Goal: Communication & Community: Answer question/provide support

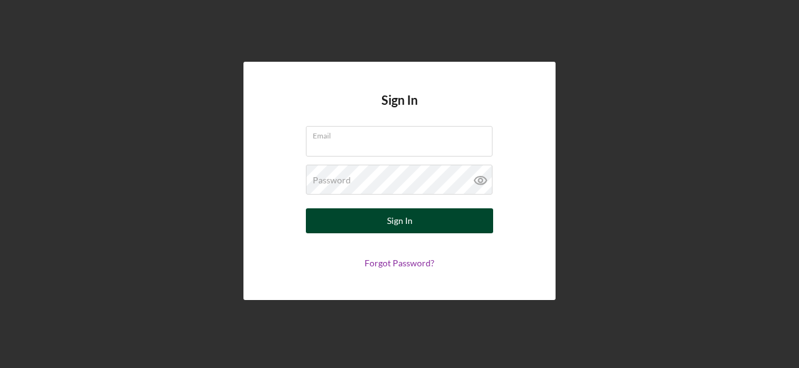
type input "[EMAIL_ADDRESS][DOMAIN_NAME]"
click at [382, 223] on button "Sign In" at bounding box center [399, 221] width 187 height 25
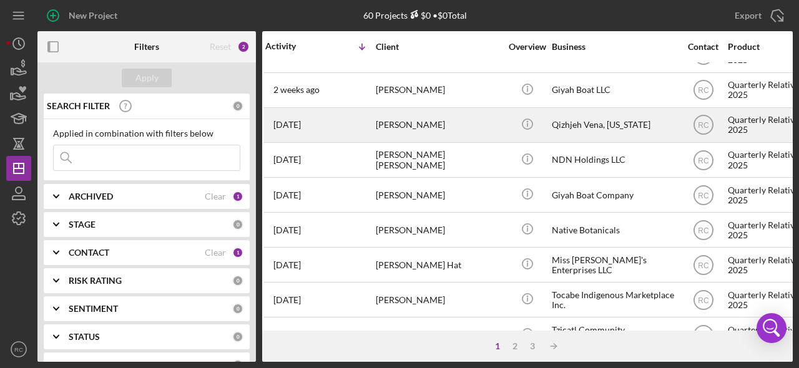
scroll to position [106, 5]
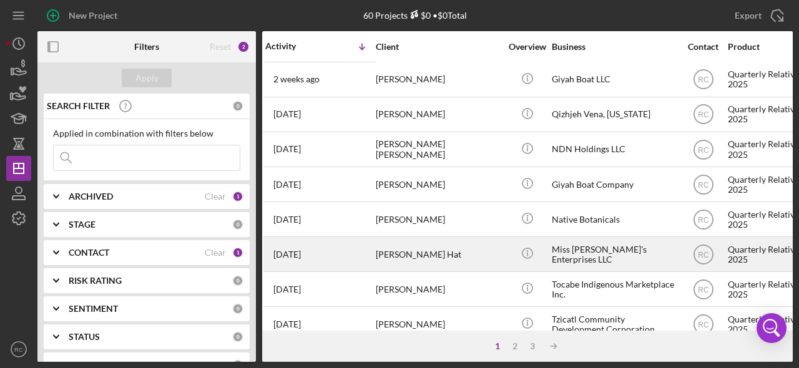
click at [605, 255] on div "Miss [PERSON_NAME]'s Enterprises LLC" at bounding box center [614, 254] width 125 height 33
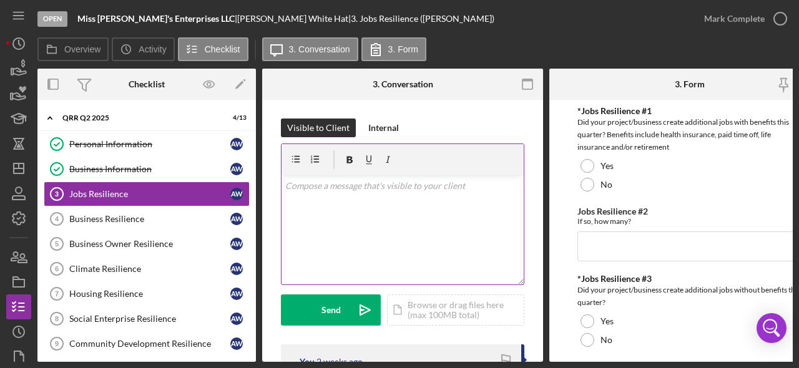
click at [357, 193] on div "v Color teal Color pink Remove color Add row above Add row below Add column bef…" at bounding box center [403, 229] width 242 height 109
drag, startPoint x: 496, startPoint y: 203, endPoint x: 410, endPoint y: 202, distance: 86.2
click at [410, 202] on p "Hoping to wrap up Q2 reports- wanted to check in and" at bounding box center [402, 204] width 235 height 14
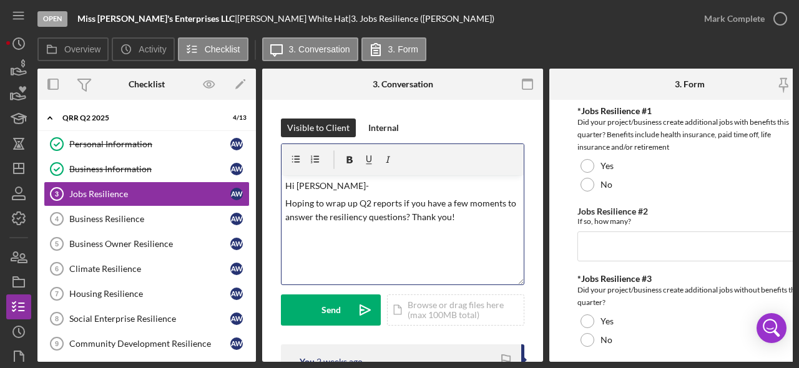
click at [405, 216] on p "Hoping to wrap up Q2 reports if you have a few moments to answer the resiliency…" at bounding box center [402, 211] width 235 height 28
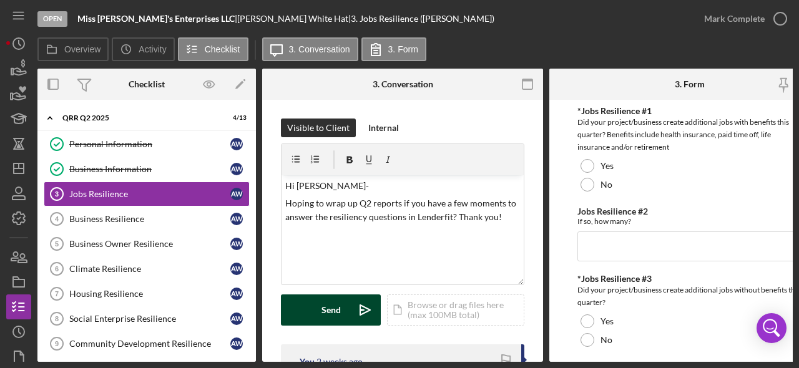
click at [339, 312] on div "Send" at bounding box center [331, 310] width 19 height 31
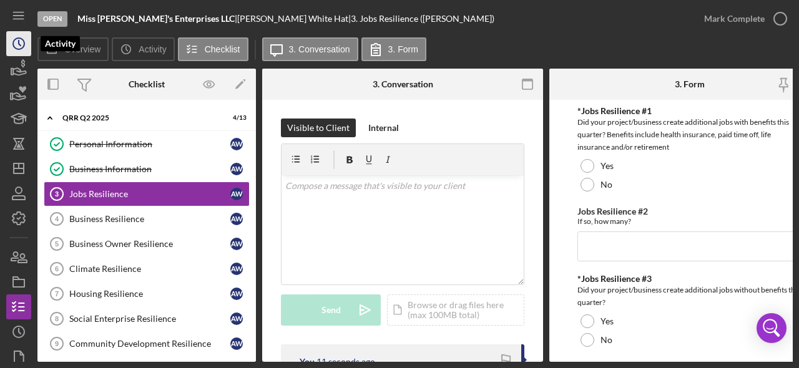
click at [22, 44] on icon "Icon/History" at bounding box center [18, 43] width 31 height 31
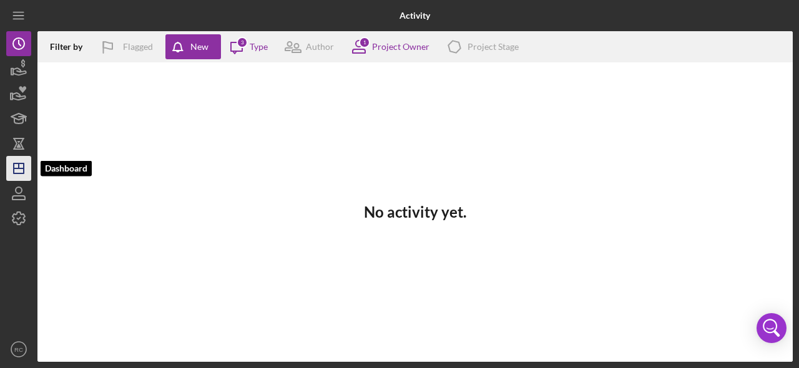
click at [20, 165] on icon "Icon/Dashboard" at bounding box center [18, 168] width 31 height 31
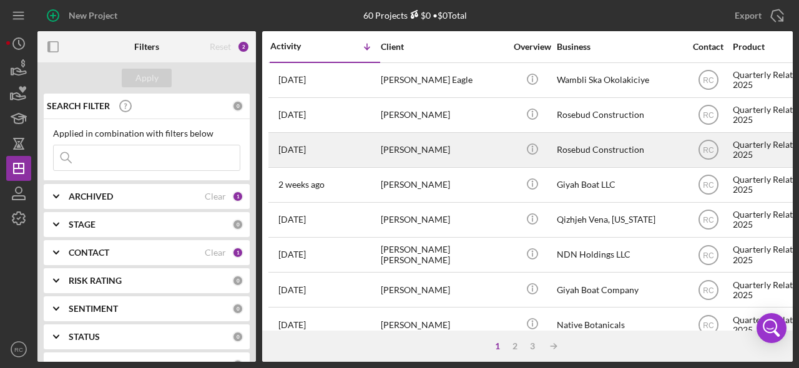
click at [417, 147] on div "[PERSON_NAME]" at bounding box center [443, 150] width 125 height 33
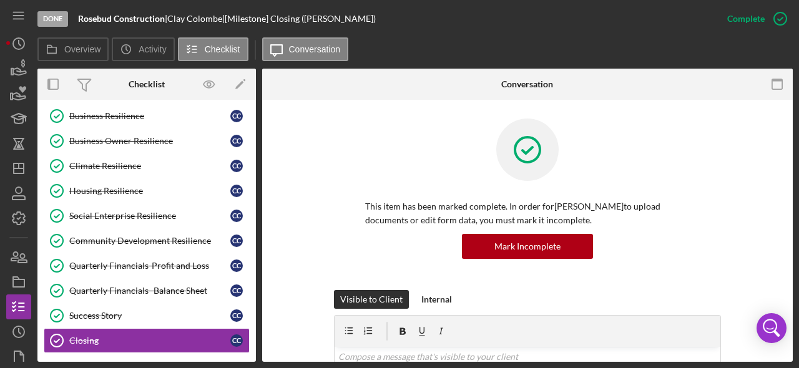
scroll to position [106, 0]
